Goal: Transaction & Acquisition: Book appointment/travel/reservation

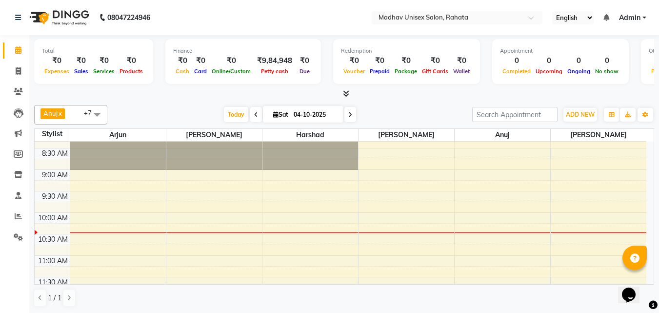
scroll to position [101, 0]
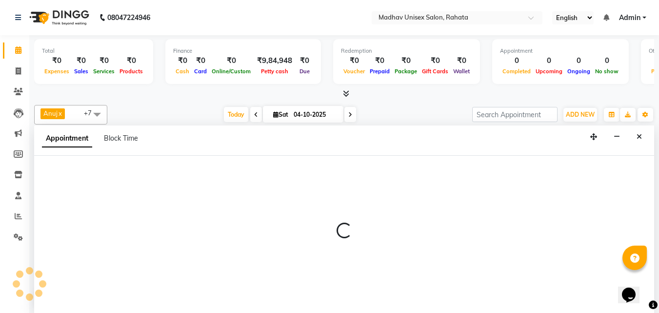
scroll to position [0, 0]
select select "14048"
select select "585"
select select "tentative"
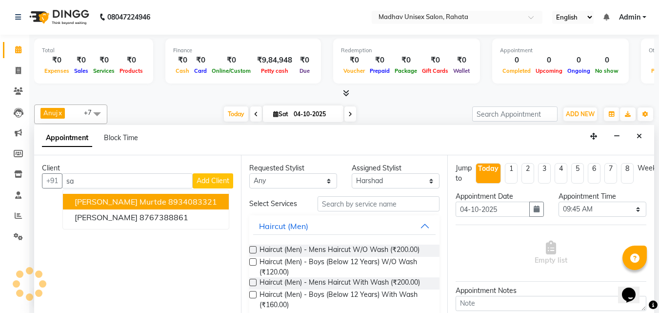
type input "s"
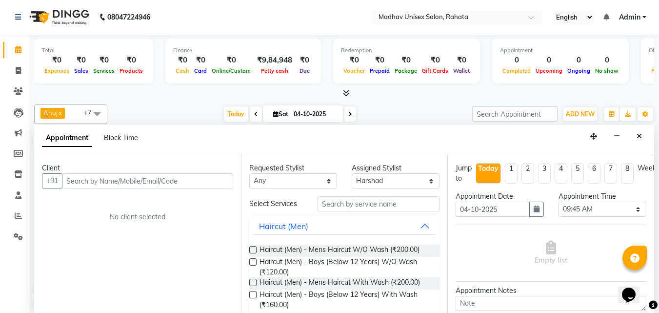
type input "a"
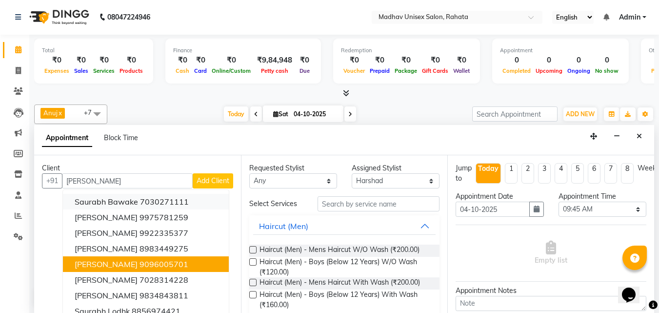
scroll to position [2, 0]
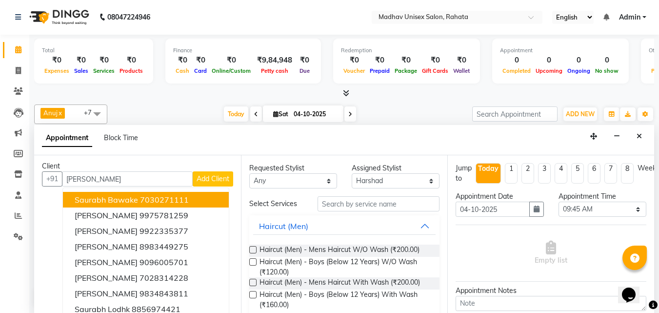
click at [100, 181] on input "[PERSON_NAME]" at bounding box center [127, 178] width 131 height 15
type input "s"
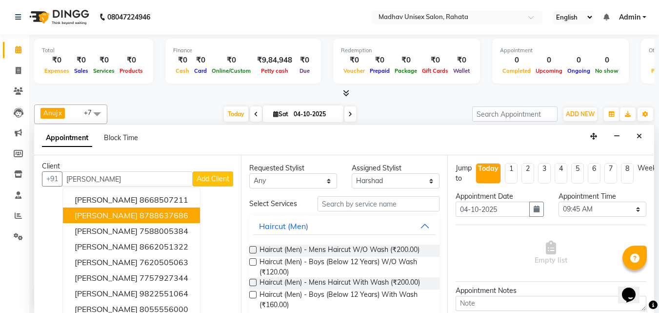
scroll to position [0, 0]
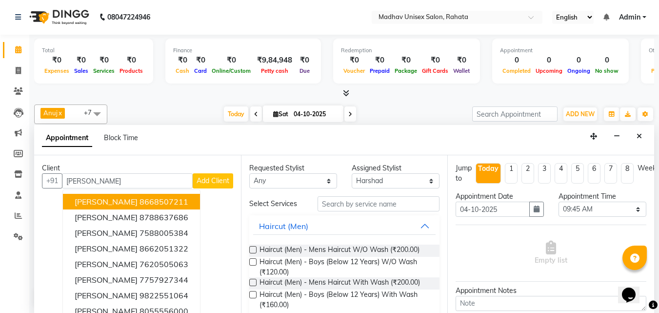
click at [100, 179] on input "[PERSON_NAME]" at bounding box center [127, 180] width 131 height 15
type input "a"
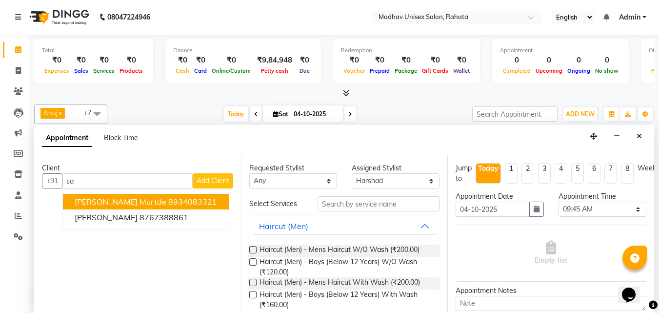
type input "s"
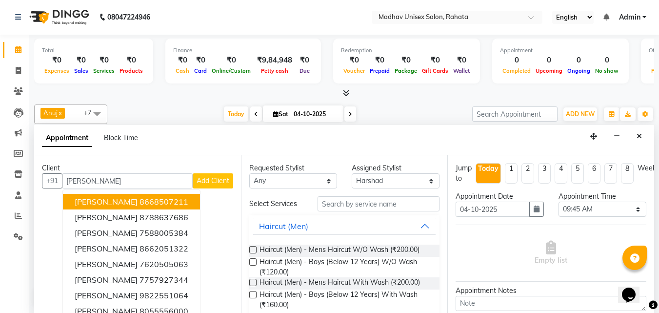
click at [104, 179] on input "[PERSON_NAME]" at bounding box center [127, 180] width 131 height 15
type input "A"
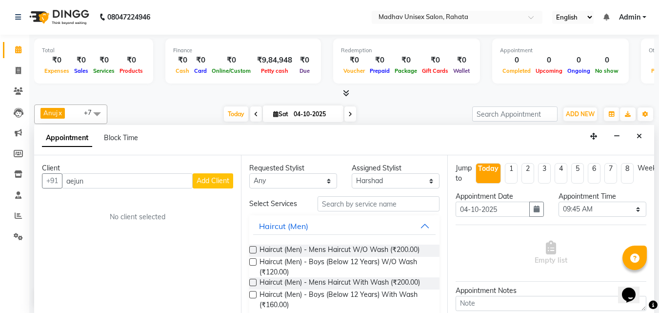
click at [97, 183] on input "aejun" at bounding box center [127, 180] width 131 height 15
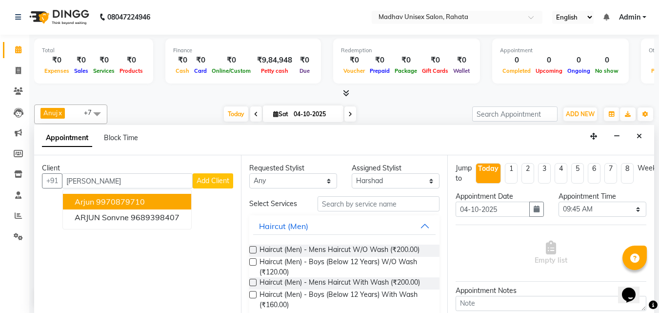
click at [96, 196] on button "Arjun 9970879710" at bounding box center [127, 202] width 128 height 16
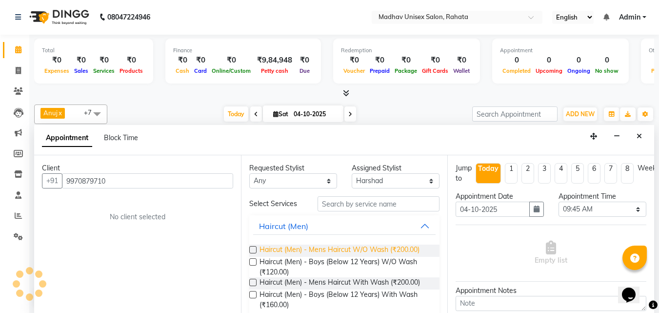
type input "9970879710"
click at [382, 253] on span "Haircut (Men) - Mens Haircut W/O Wash (₹200.00)" at bounding box center [340, 251] width 160 height 12
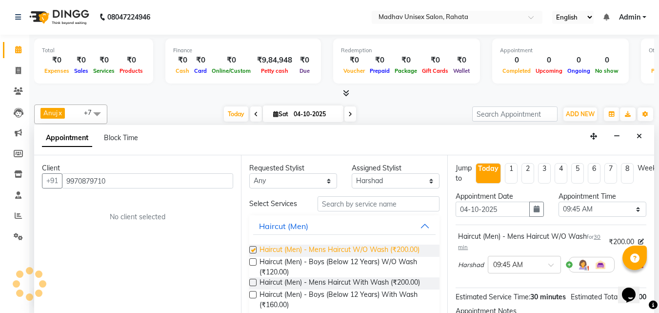
checkbox input "false"
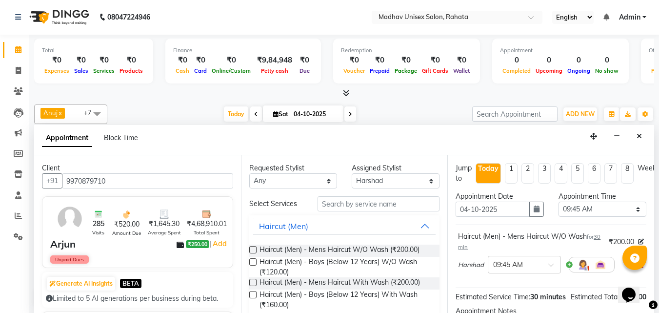
scroll to position [1, 0]
click at [334, 198] on input "text" at bounding box center [379, 202] width 122 height 15
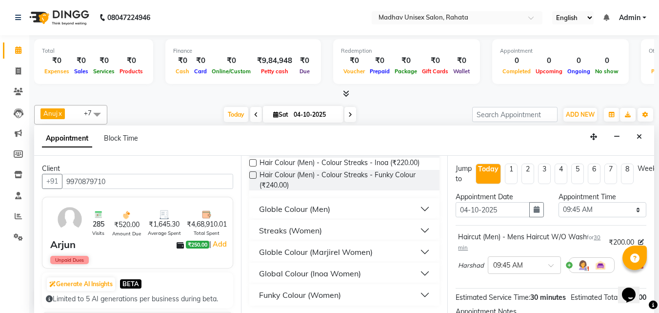
scroll to position [0, 0]
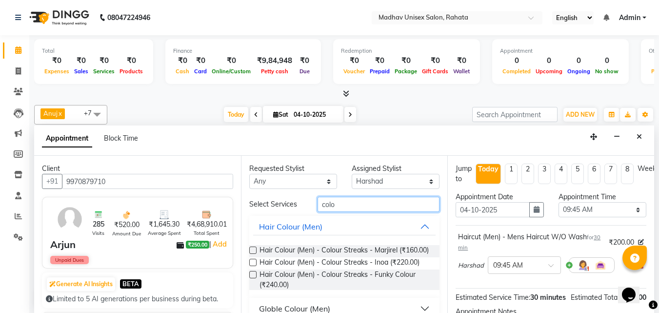
click at [356, 202] on input "colo" at bounding box center [379, 204] width 122 height 15
type input "c"
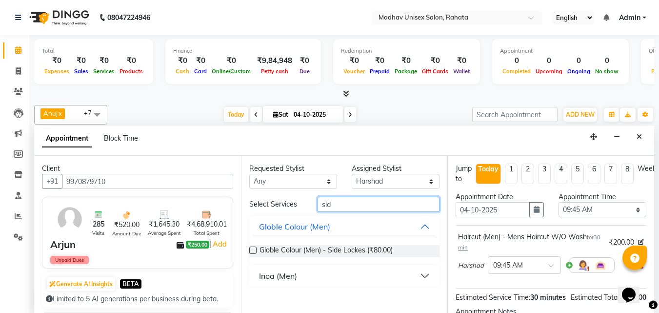
type input "sid"
click at [290, 282] on div "Inoa (Men)" at bounding box center [278, 276] width 38 height 12
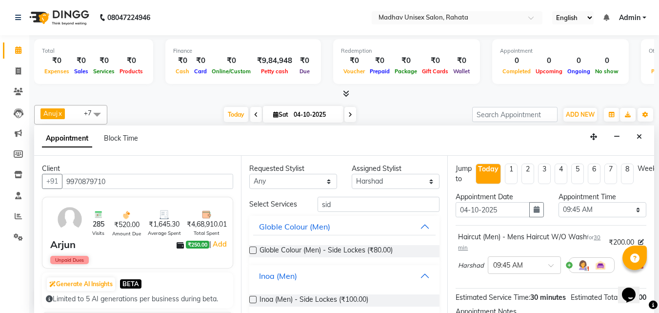
scroll to position [0, 0]
click at [315, 301] on span "Inoa (Men) - Side Lockes (₹100.00)" at bounding box center [314, 300] width 109 height 12
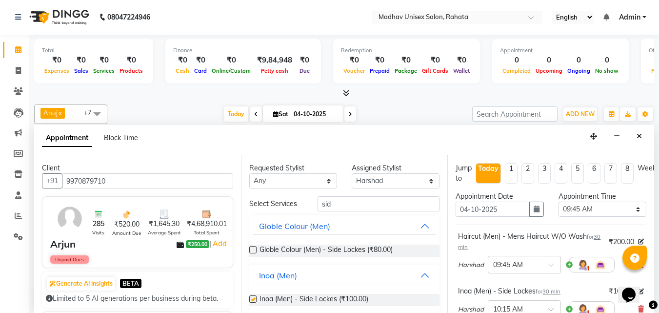
checkbox input "false"
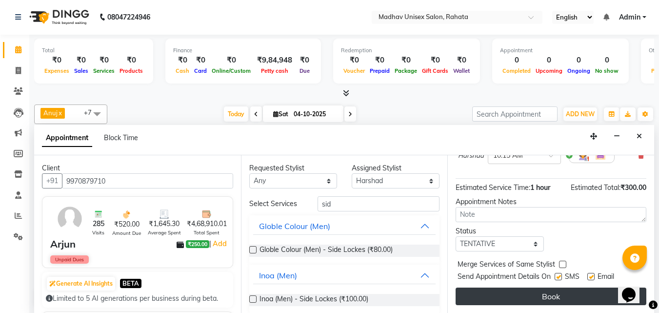
click at [463, 297] on button "Book" at bounding box center [551, 296] width 191 height 18
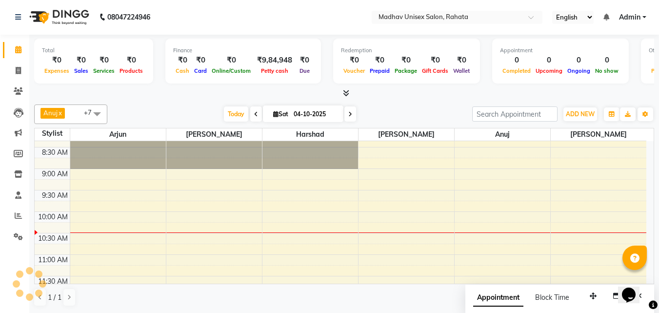
scroll to position [0, 0]
